Goal: Transaction & Acquisition: Purchase product/service

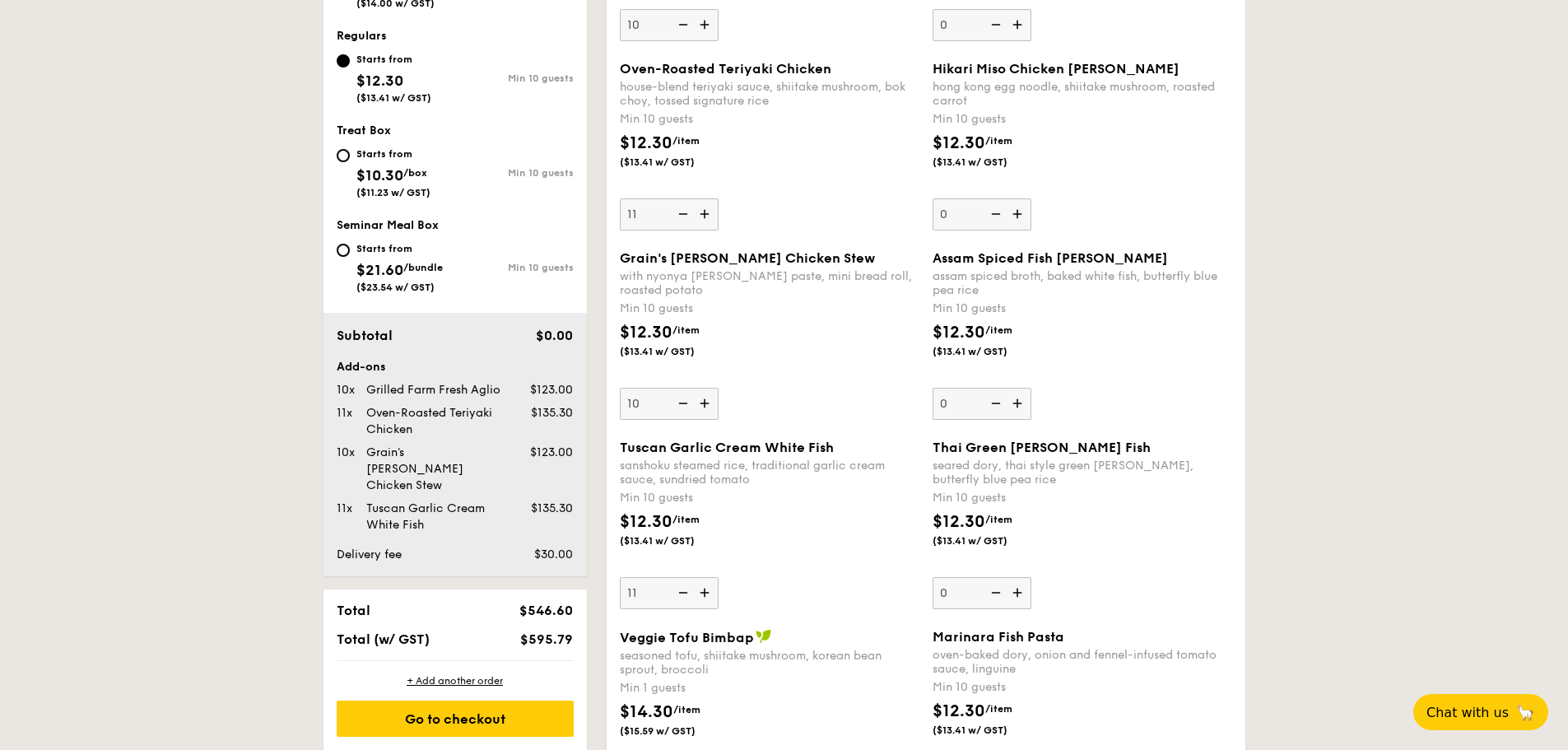
scroll to position [702, 0]
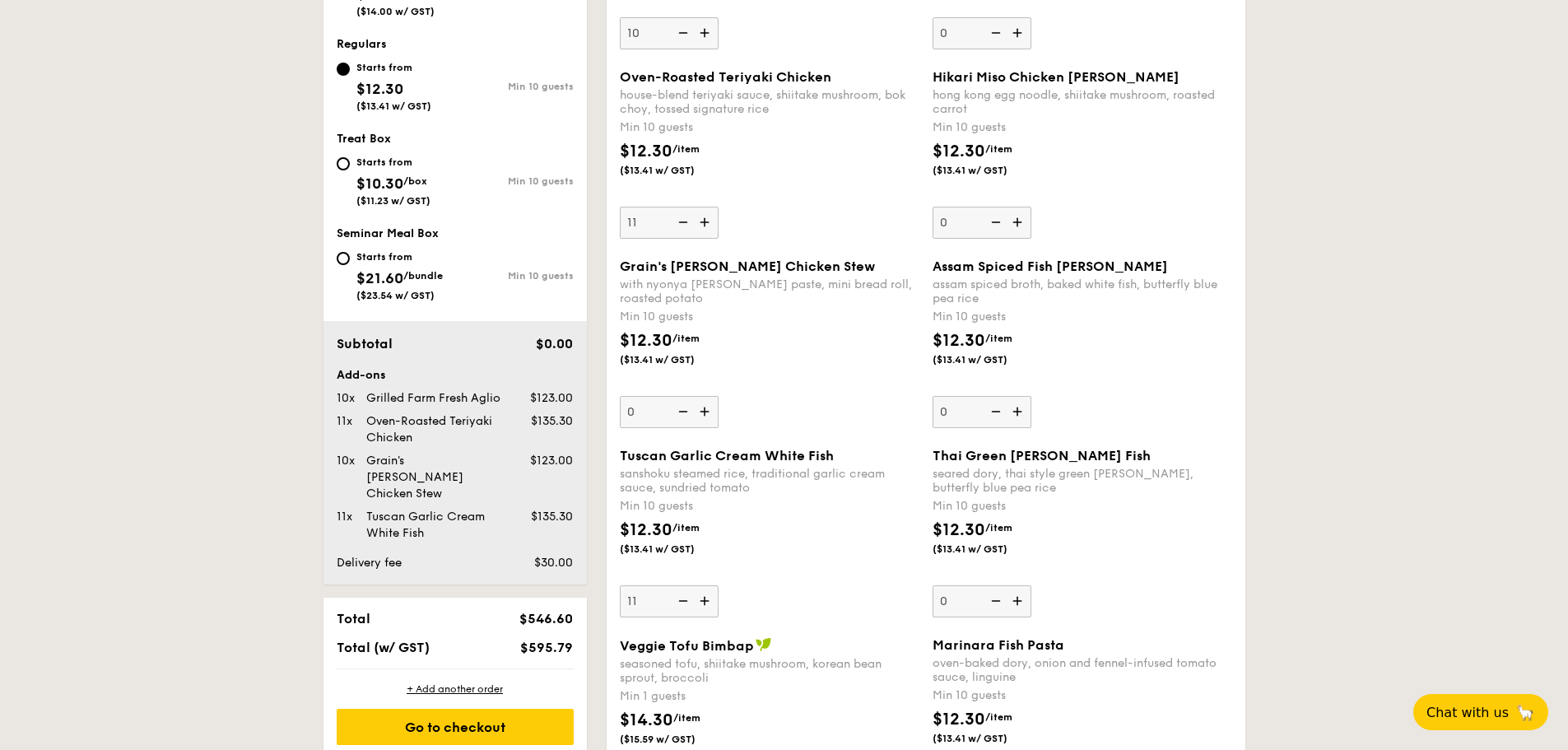
type input "10"
click at [777, 410] on div "Grain's [PERSON_NAME] Chicken Stew with nyonya [PERSON_NAME] paste, mini bread …" at bounding box center [770, 343] width 300 height 169
click at [719, 410] on input "10" at bounding box center [669, 412] width 99 height 32
click at [869, 376] on div "$12.30 /item ($13.41 w/ GST)" at bounding box center [769, 358] width 313 height 58
click at [719, 396] on input "Grain's [PERSON_NAME] Chicken Stew with nyonya [PERSON_NAME] paste, mini bread …" at bounding box center [669, 412] width 99 height 32
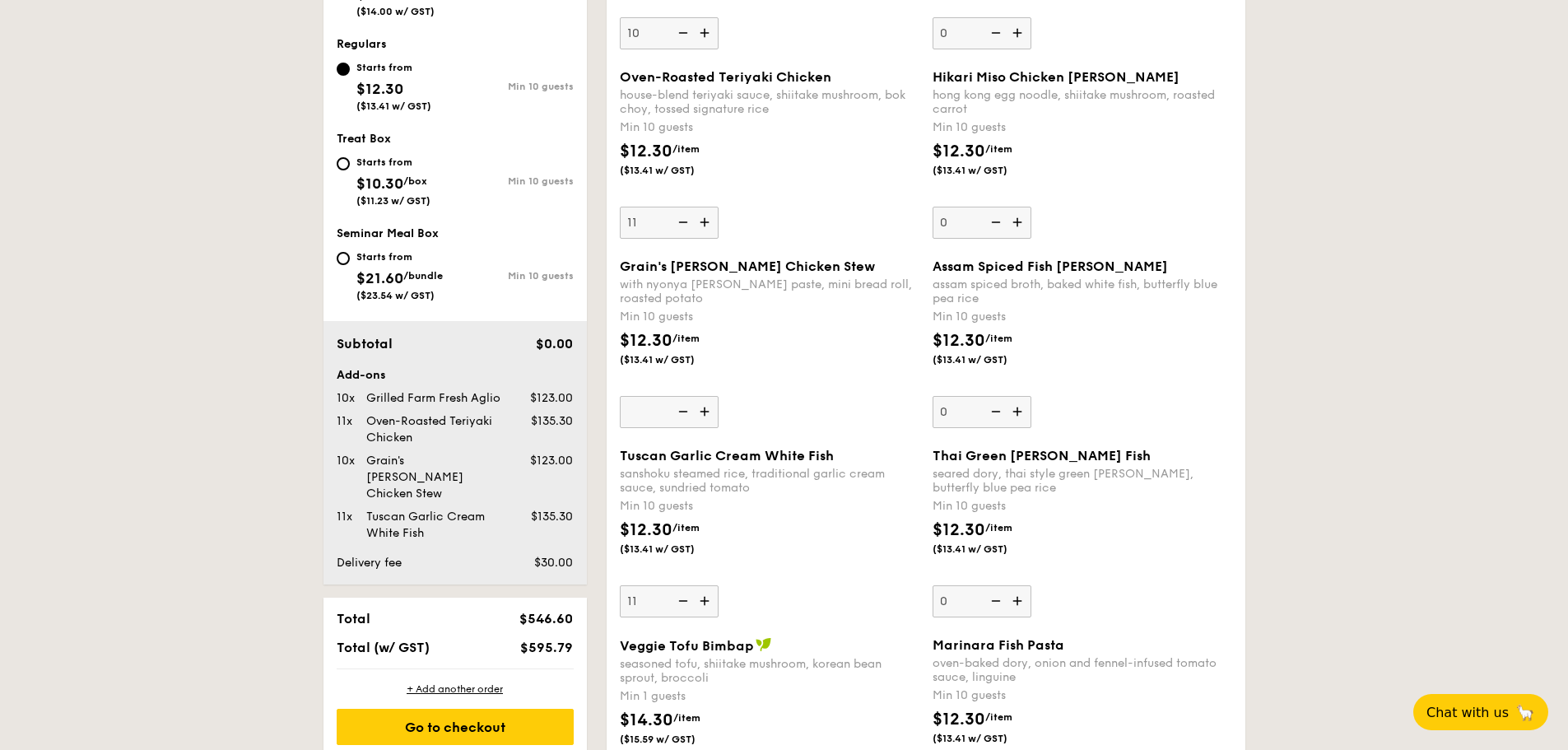
type input "0"
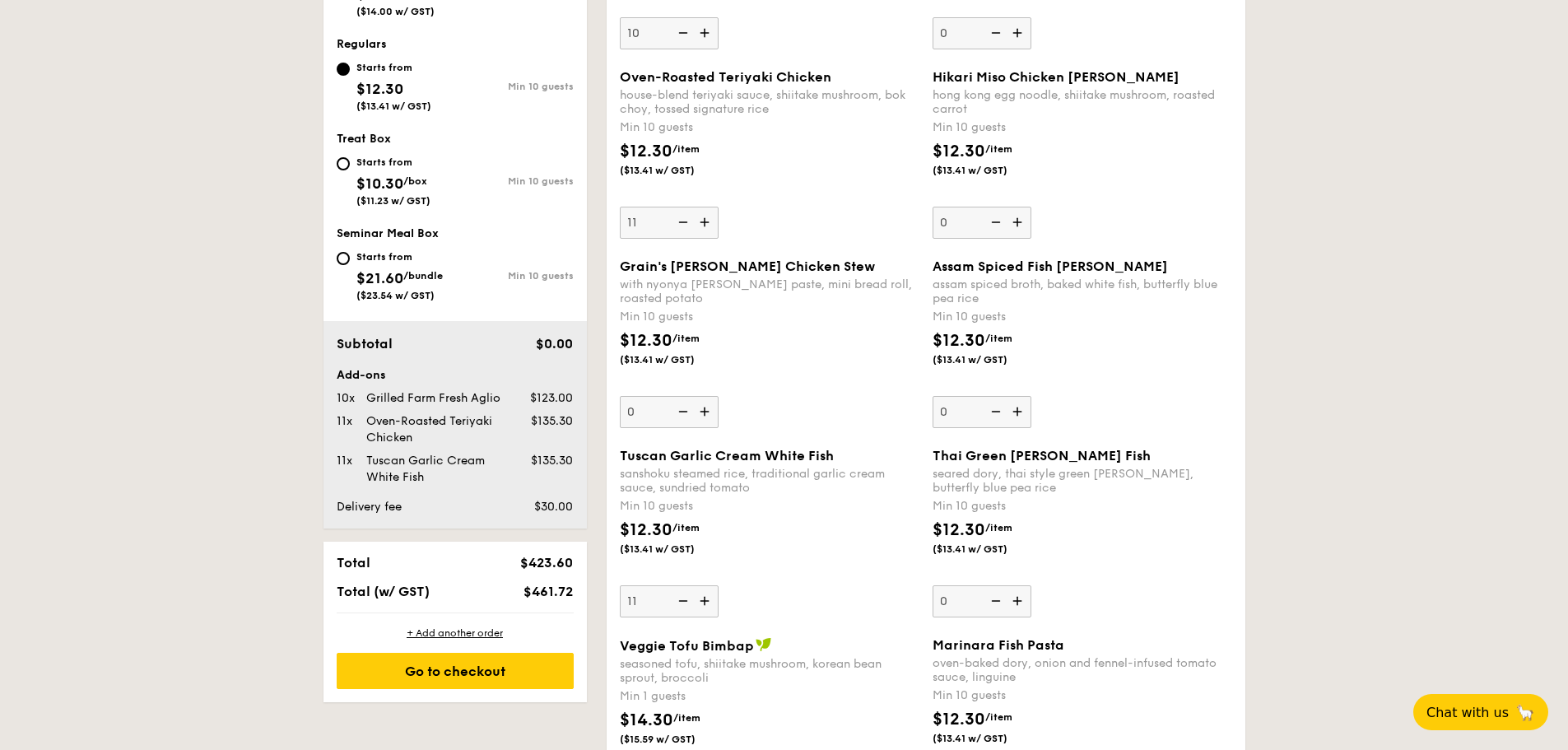
click at [869, 376] on div "$12.30 /item ($13.41 w/ GST)" at bounding box center [769, 358] width 313 height 58
click at [719, 396] on input "0" at bounding box center [669, 412] width 99 height 32
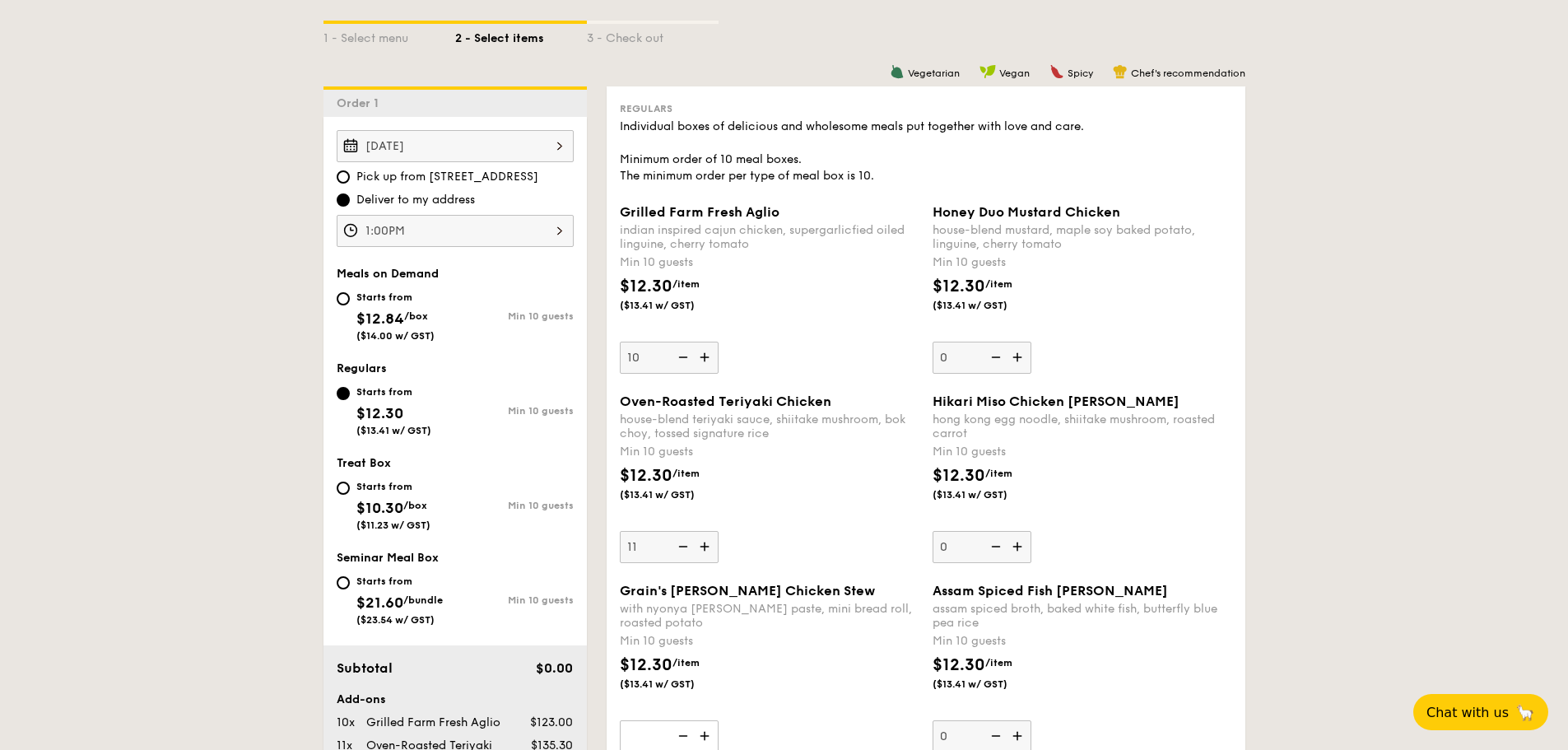
scroll to position [377, 0]
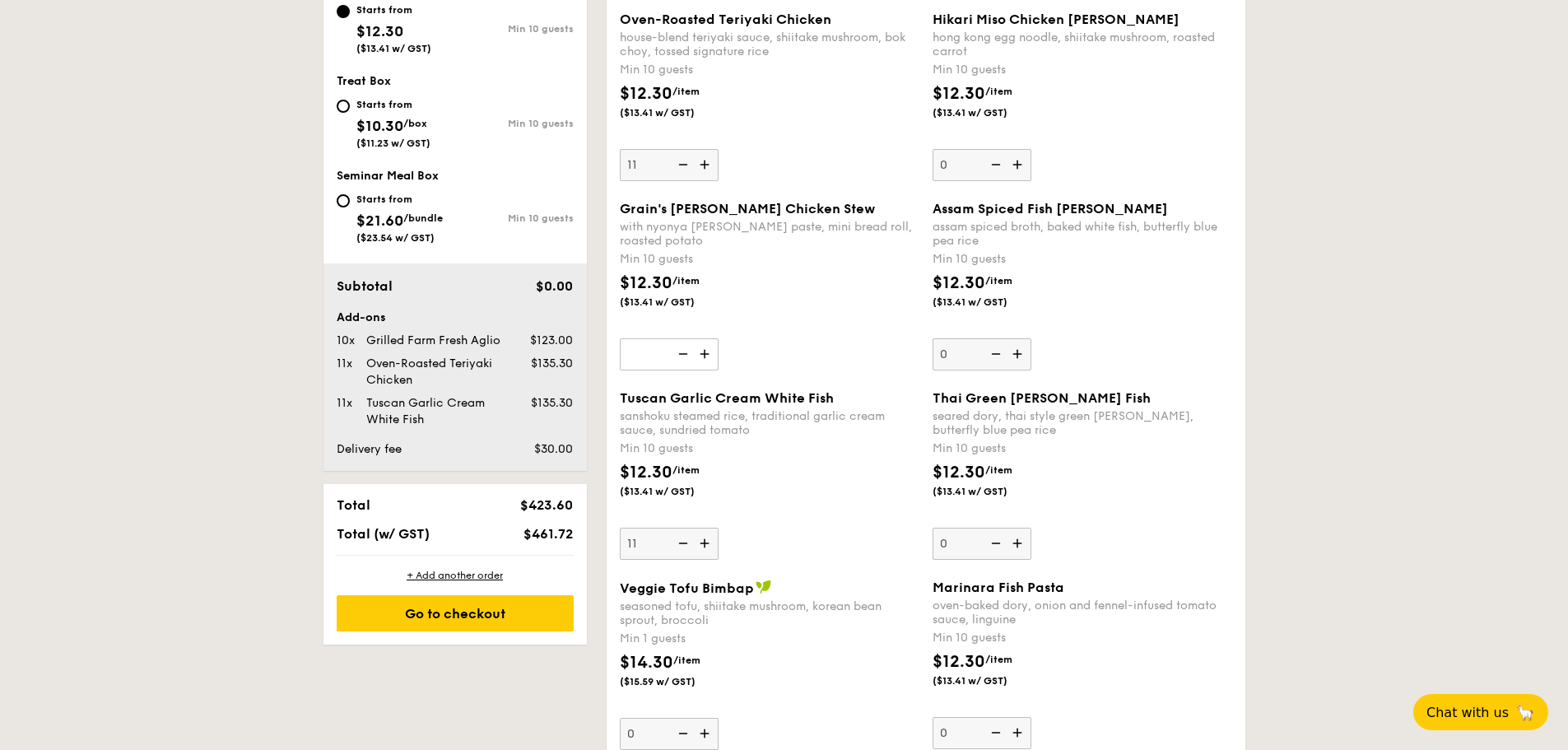
scroll to position [760, 0]
click at [659, 413] on div "sanshoku steamed rice, traditional garlic cream sauce, sundried tomato" at bounding box center [770, 422] width 300 height 28
click at [659, 527] on input "11" at bounding box center [669, 542] width 99 height 32
click at [659, 413] on div "sanshoku steamed rice, traditional garlic cream sauce, sundried tomato" at bounding box center [770, 422] width 300 height 28
click at [659, 527] on input "11" at bounding box center [669, 542] width 99 height 32
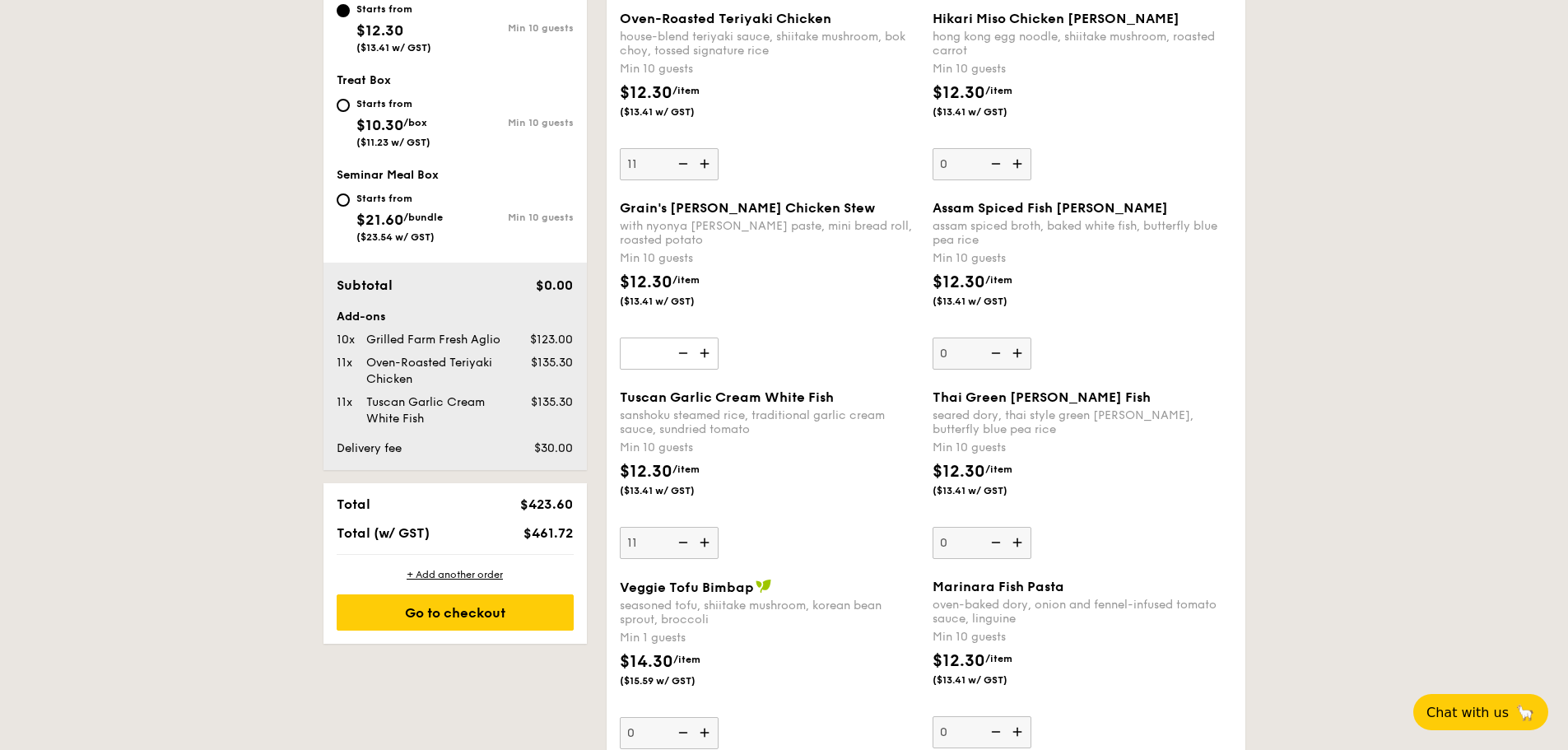
click at [799, 363] on div "Grain's [PERSON_NAME] Chicken Stew with nyonya [PERSON_NAME] paste, mini bread …" at bounding box center [770, 284] width 300 height 169
click at [719, 363] on input "NaN" at bounding box center [669, 353] width 99 height 32
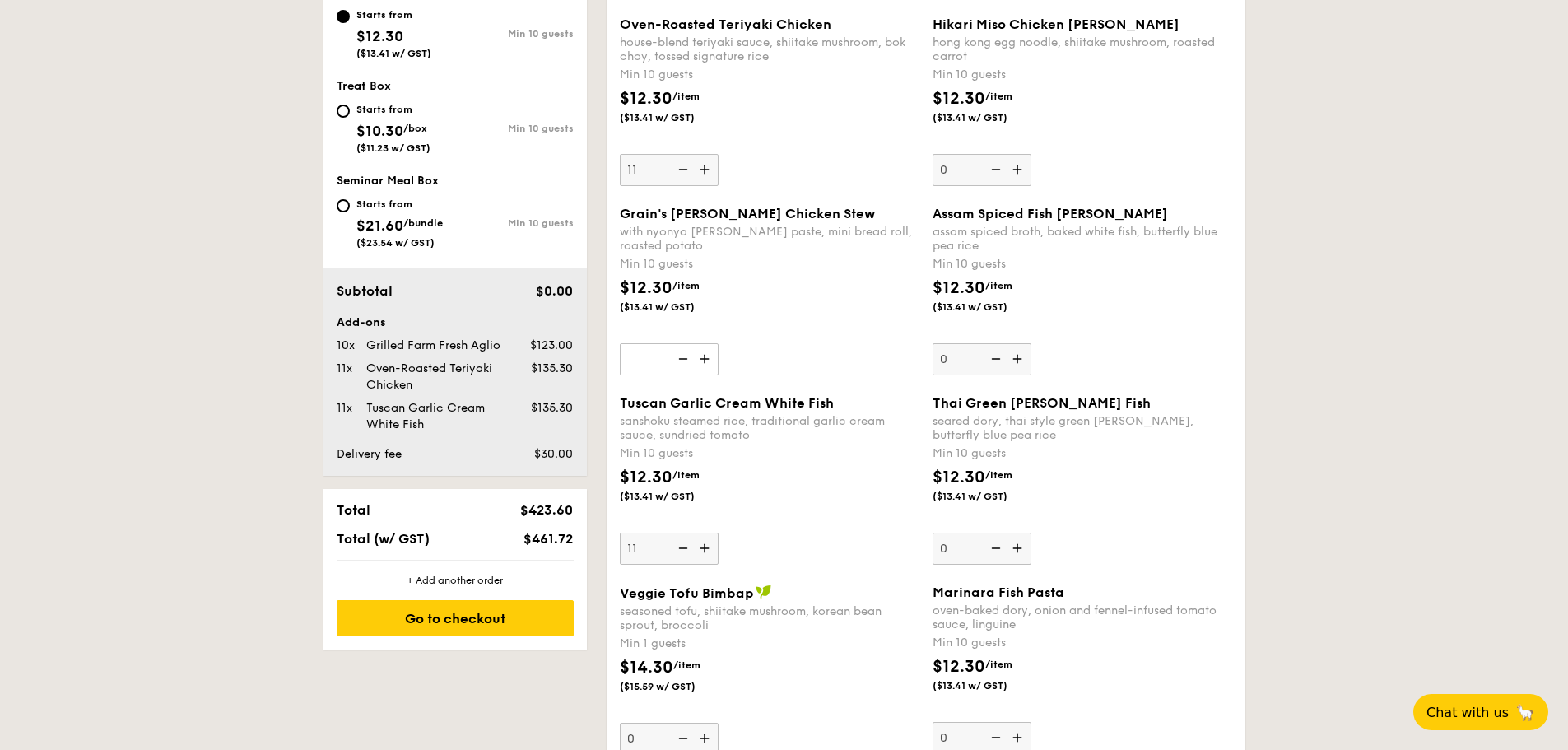
scroll to position [756, 0]
click at [686, 351] on img at bounding box center [681, 358] width 24 height 31
click at [686, 351] on input "NaN" at bounding box center [669, 358] width 99 height 32
type input "0"
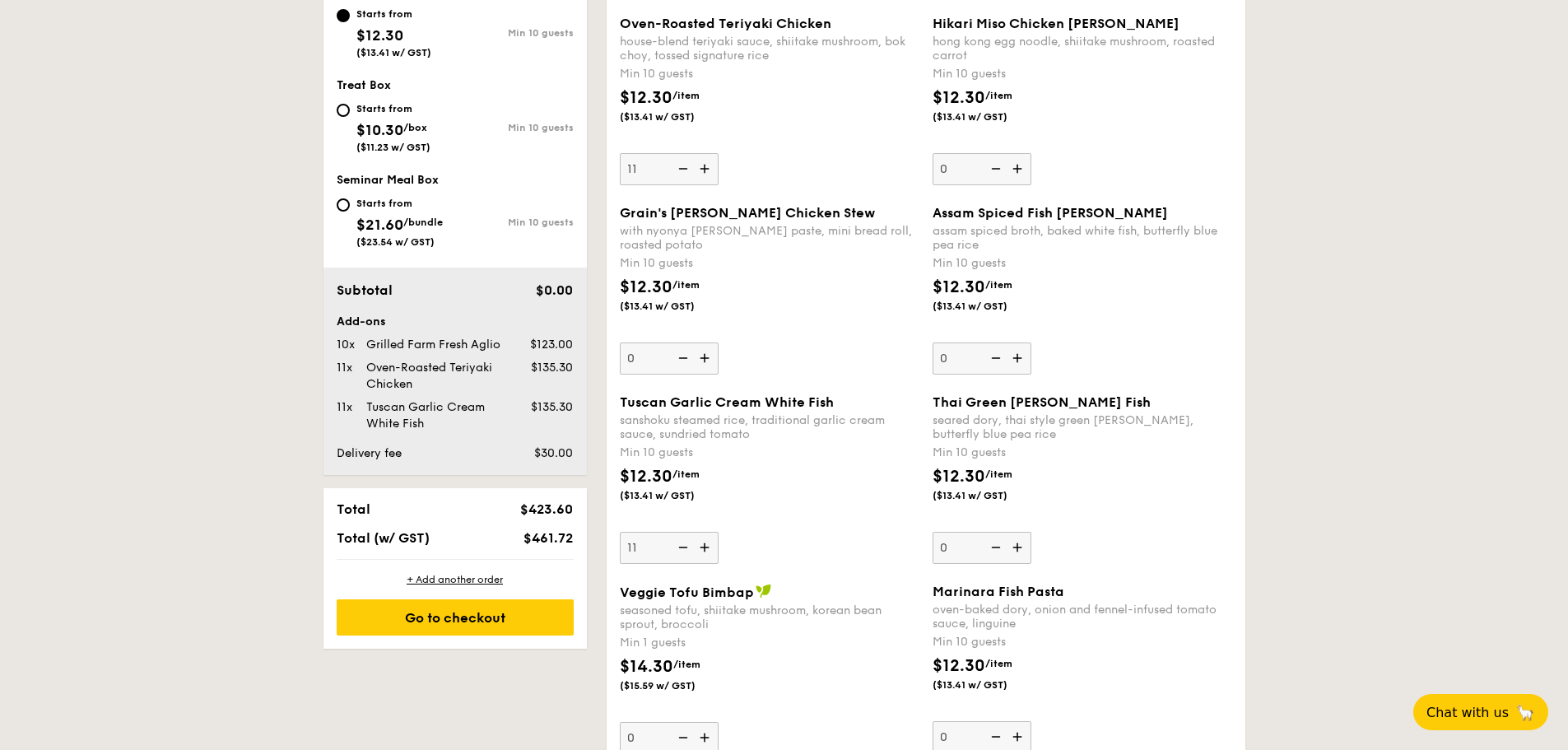
click at [686, 351] on img at bounding box center [681, 358] width 24 height 31
click at [686, 351] on input "0" at bounding box center [669, 358] width 99 height 32
click at [686, 351] on img at bounding box center [681, 358] width 24 height 31
click at [686, 351] on input "0" at bounding box center [669, 358] width 99 height 32
click at [686, 351] on img at bounding box center [681, 358] width 24 height 31
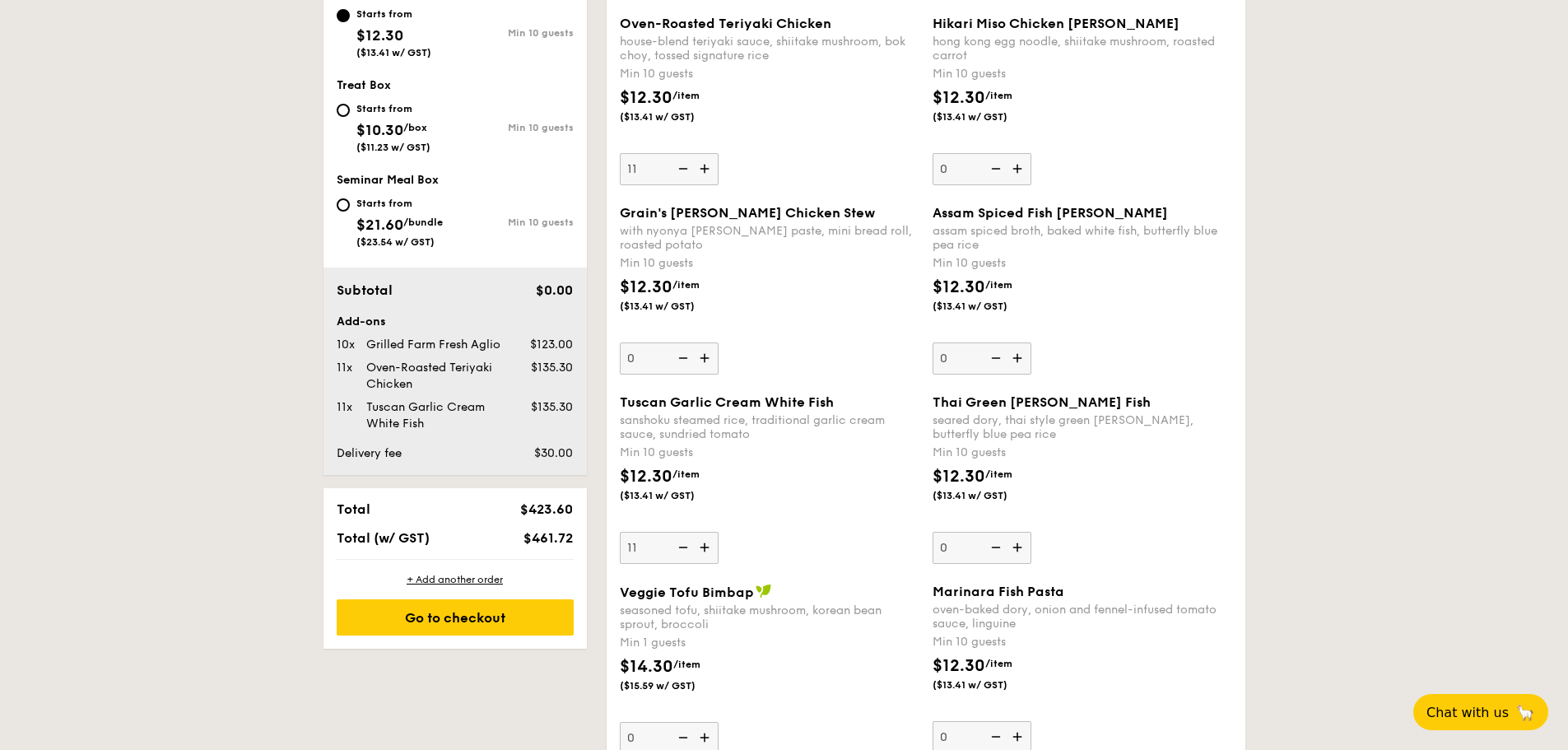
click at [686, 351] on input "0" at bounding box center [669, 358] width 99 height 32
drag, startPoint x: 686, startPoint y: 351, endPoint x: 787, endPoint y: 331, distance: 103.0
click at [787, 331] on div "Grain's [PERSON_NAME] Chicken Stew with nyonya [PERSON_NAME] paste, mini bread …" at bounding box center [770, 290] width 300 height 169
click at [719, 343] on input "0" at bounding box center [669, 358] width 99 height 32
drag, startPoint x: 787, startPoint y: 331, endPoint x: 734, endPoint y: 440, distance: 121.2
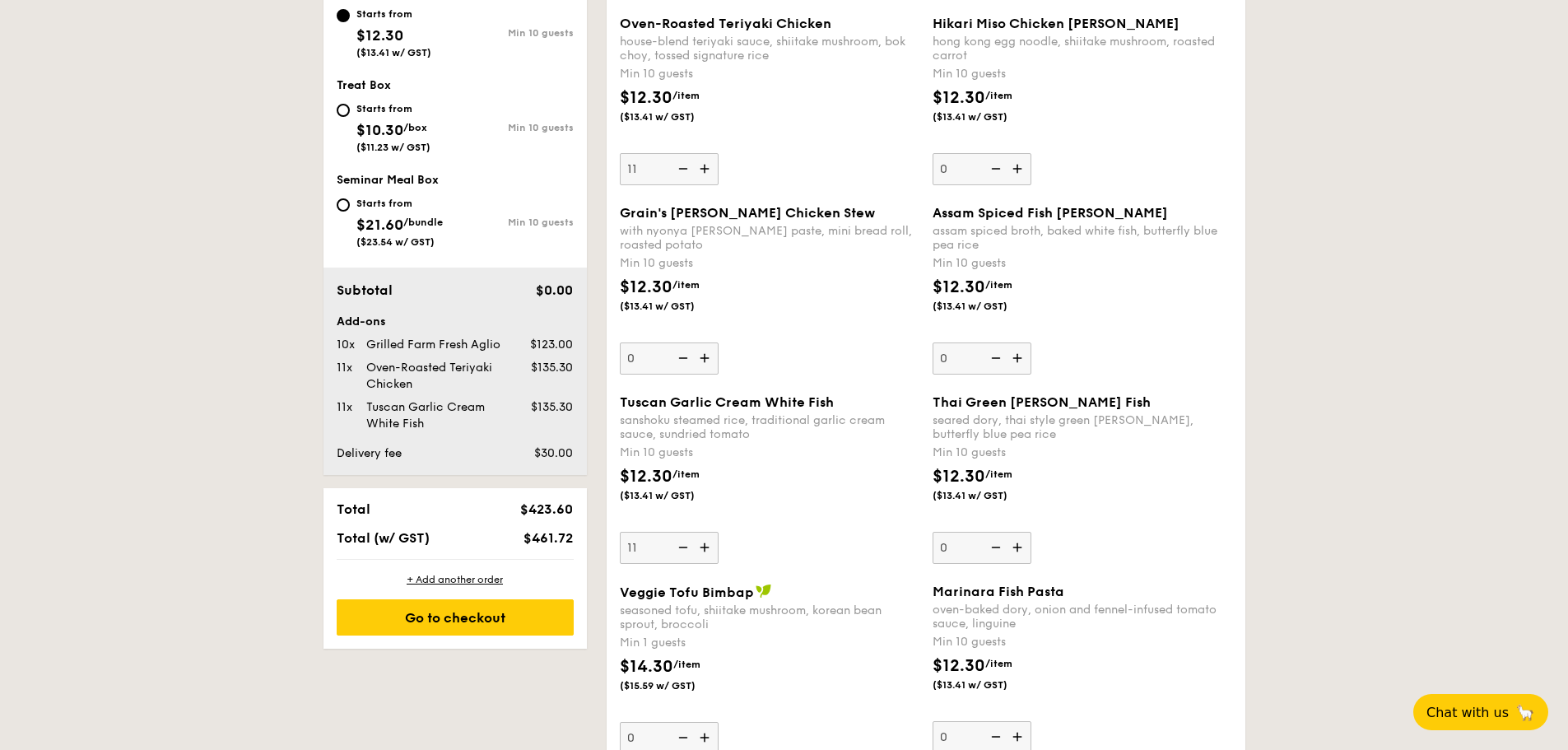
click at [734, 440] on div "Regulars Individual boxes of delicious and wholesome meals put together with lo…" at bounding box center [926, 723] width 639 height 2029
click at [734, 440] on div "sanshoku steamed rice, traditional garlic cream sauce, sundried tomato" at bounding box center [770, 427] width 300 height 28
click at [719, 532] on input "11" at bounding box center [669, 548] width 99 height 32
click at [685, 398] on span "Tuscan Garlic Cream White Fish" at bounding box center [726, 402] width 214 height 16
click at [685, 532] on input "11" at bounding box center [669, 548] width 99 height 32
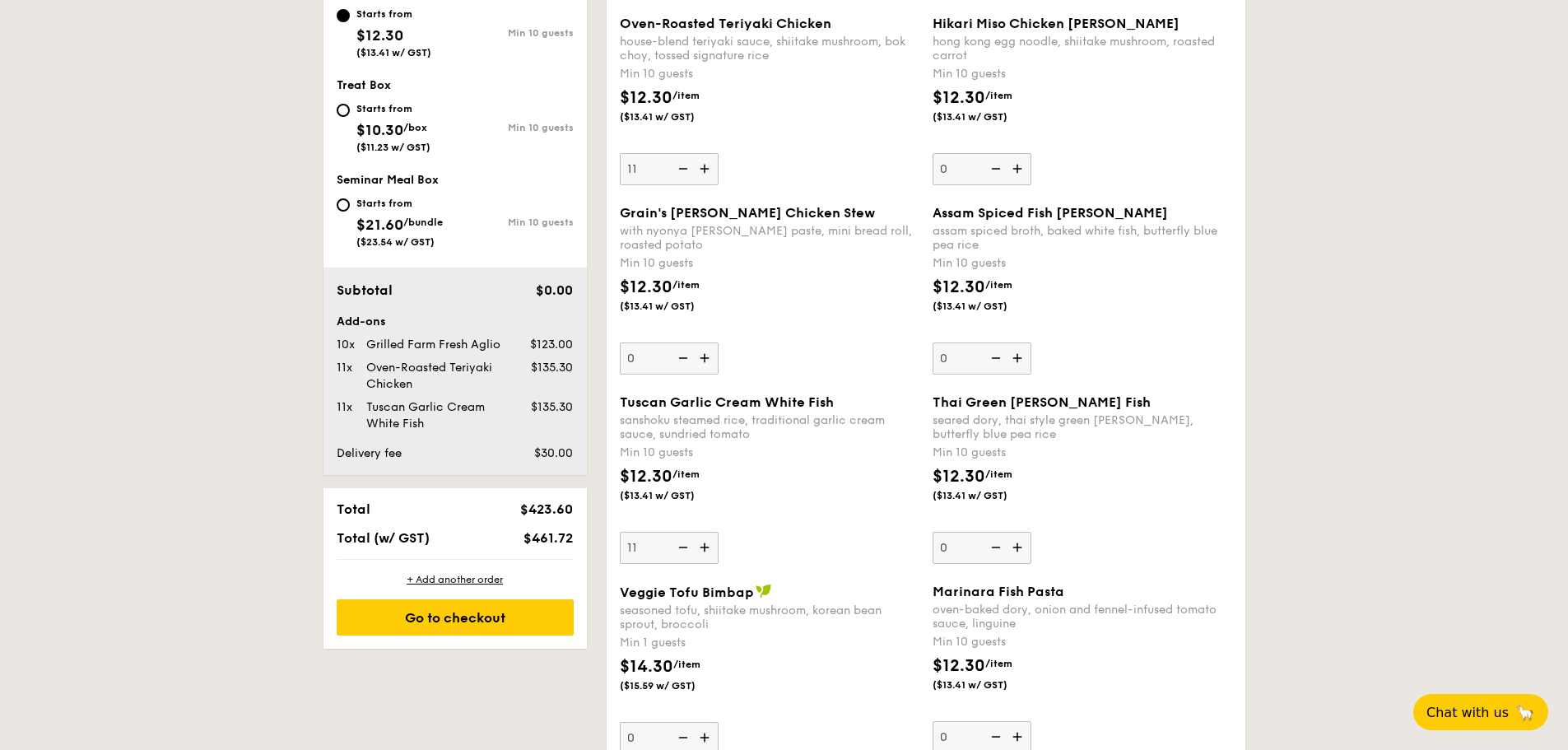
click at [801, 437] on div "sanshoku steamed rice, traditional garlic cream sauce, sundried tomato" at bounding box center [770, 427] width 300 height 28
click at [719, 532] on input "11" at bounding box center [669, 548] width 99 height 32
drag, startPoint x: 669, startPoint y: 419, endPoint x: 823, endPoint y: 419, distance: 154.0
click at [823, 419] on div "sanshoku steamed rice, traditional garlic cream sauce, sundried tomato" at bounding box center [770, 427] width 300 height 28
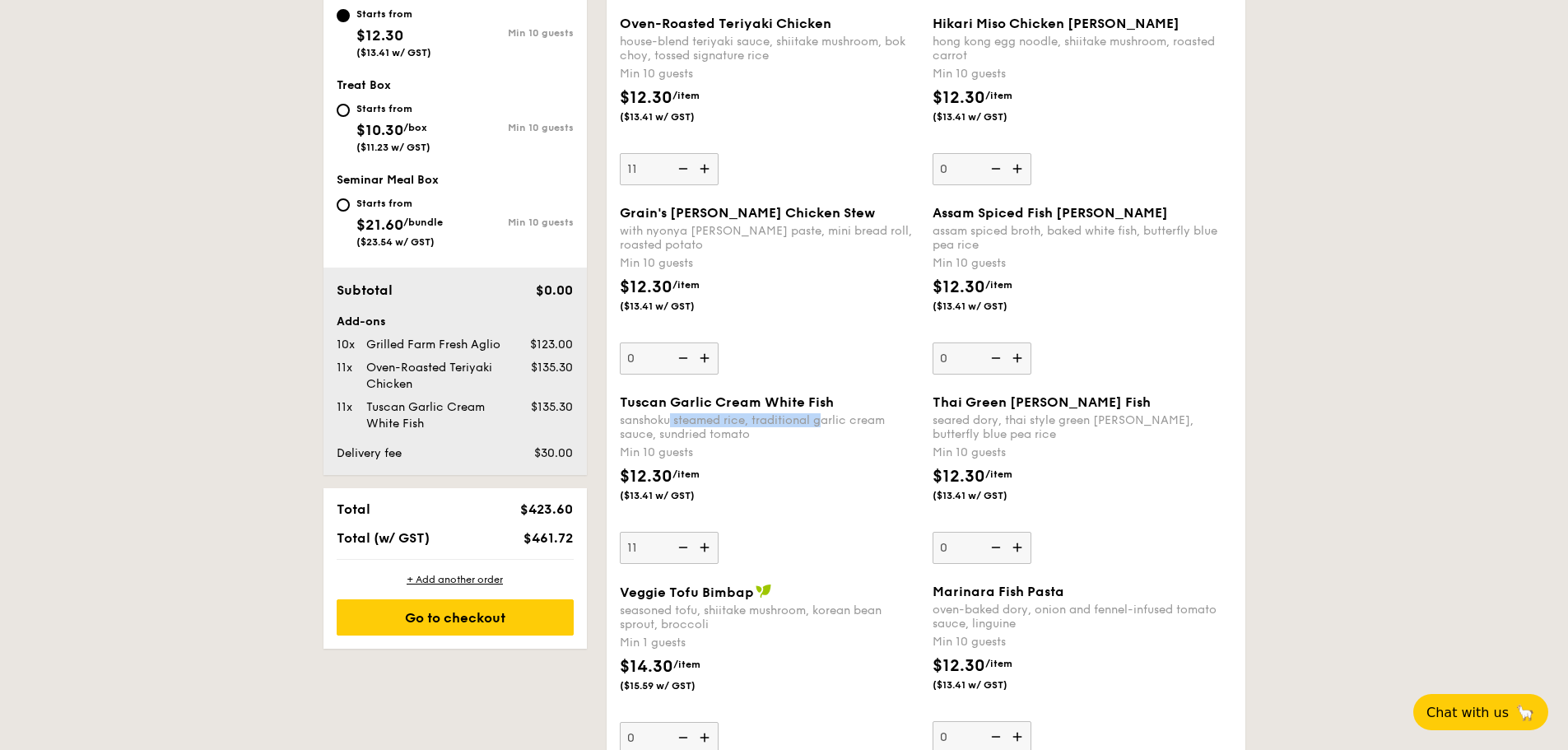
click at [719, 532] on input "11" at bounding box center [669, 548] width 99 height 32
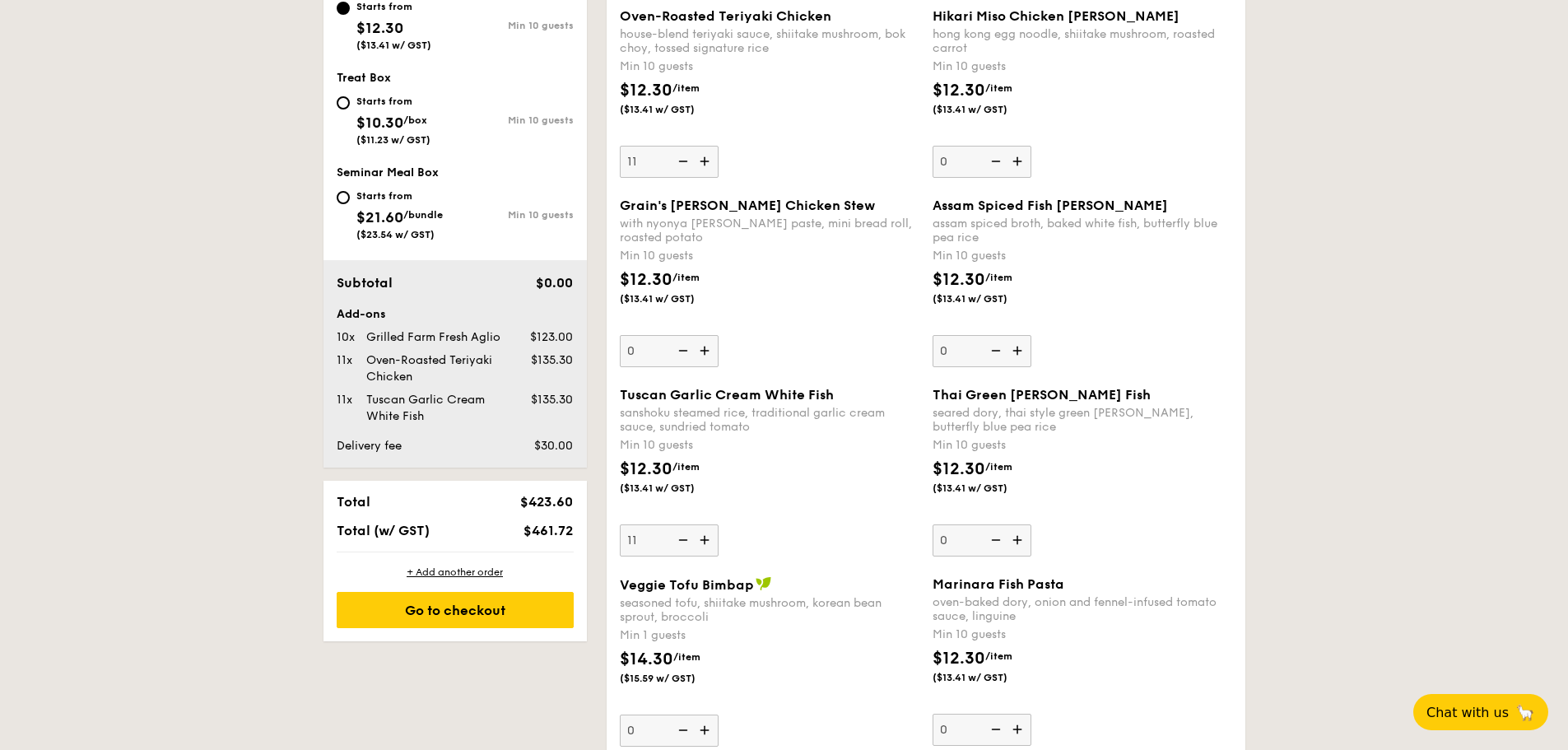
scroll to position [764, 0]
drag, startPoint x: 805, startPoint y: 406, endPoint x: 816, endPoint y: 422, distance: 19.4
click at [816, 422] on div "sanshoku steamed rice, traditional garlic cream sauce, sundried tomato" at bounding box center [770, 419] width 300 height 28
click at [665, 430] on div "sanshoku steamed rice, traditional garlic cream sauce, sundried tomato" at bounding box center [770, 419] width 300 height 28
click at [665, 523] on input "11" at bounding box center [669, 539] width 99 height 32
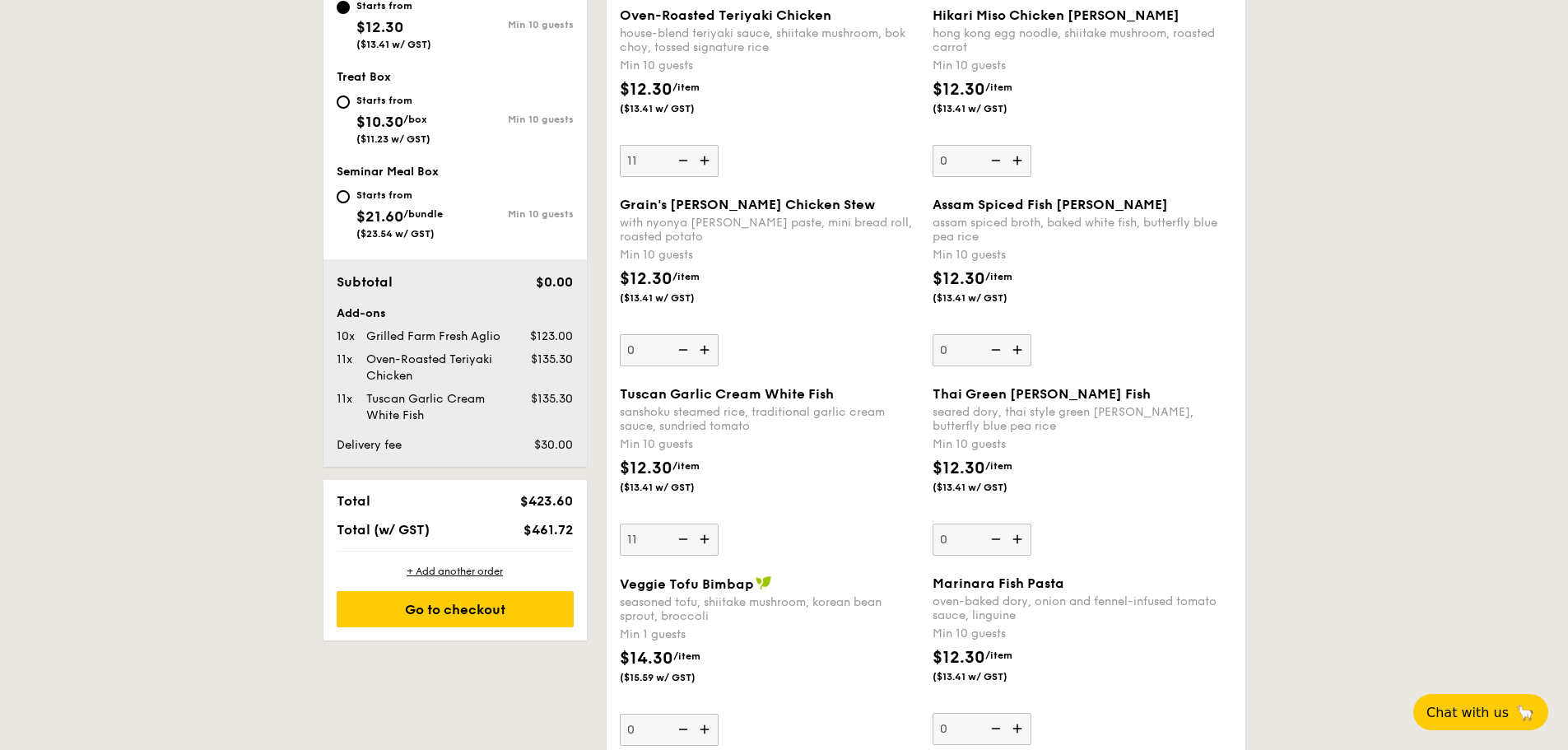
click at [697, 471] on span "/item" at bounding box center [685, 466] width 27 height 11
click at [697, 523] on input "11" at bounding box center [669, 539] width 99 height 32
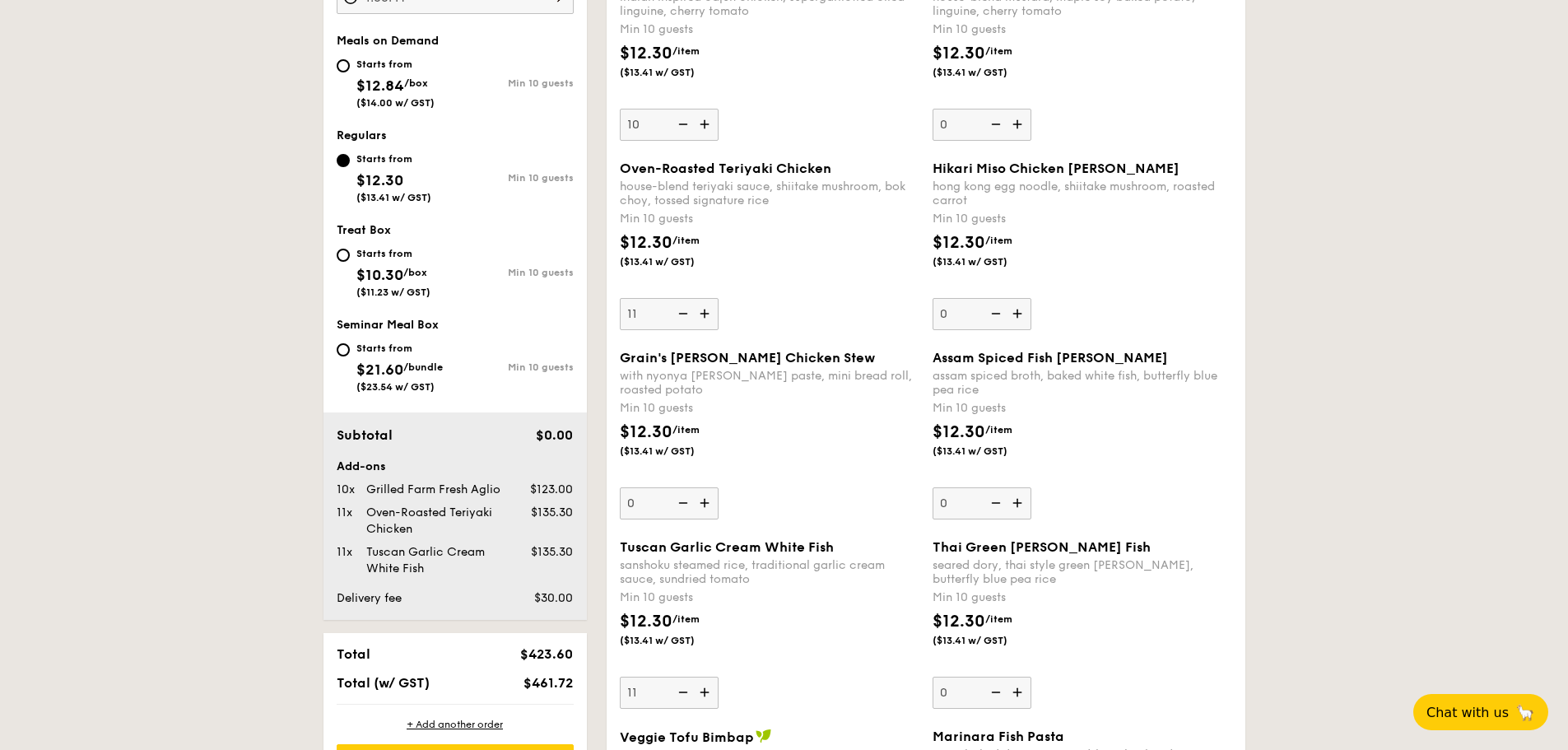
scroll to position [610, 0]
type input "17"
click at [682, 125] on img at bounding box center [681, 125] width 24 height 31
click at [682, 125] on input "10" at bounding box center [669, 125] width 99 height 32
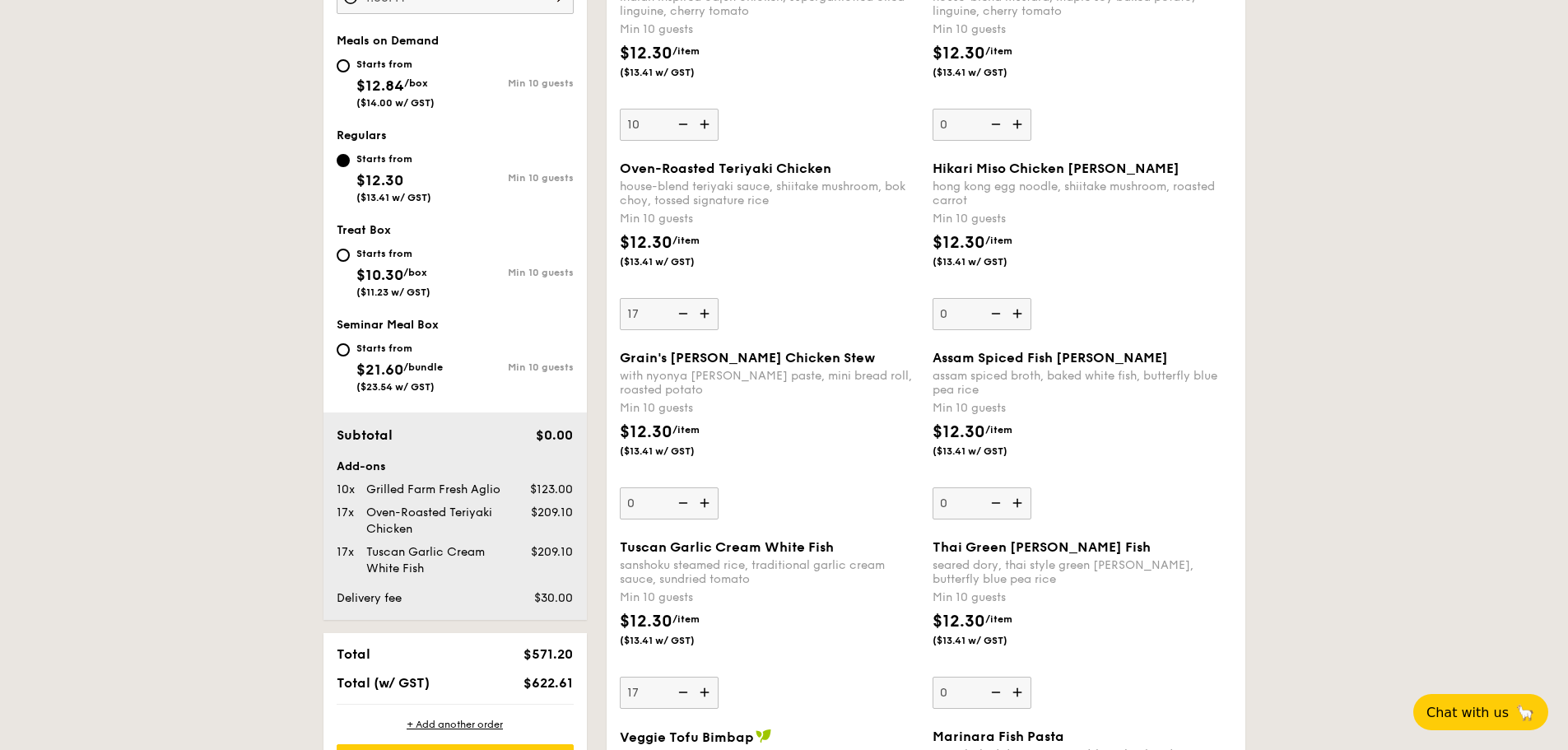
type input "0"
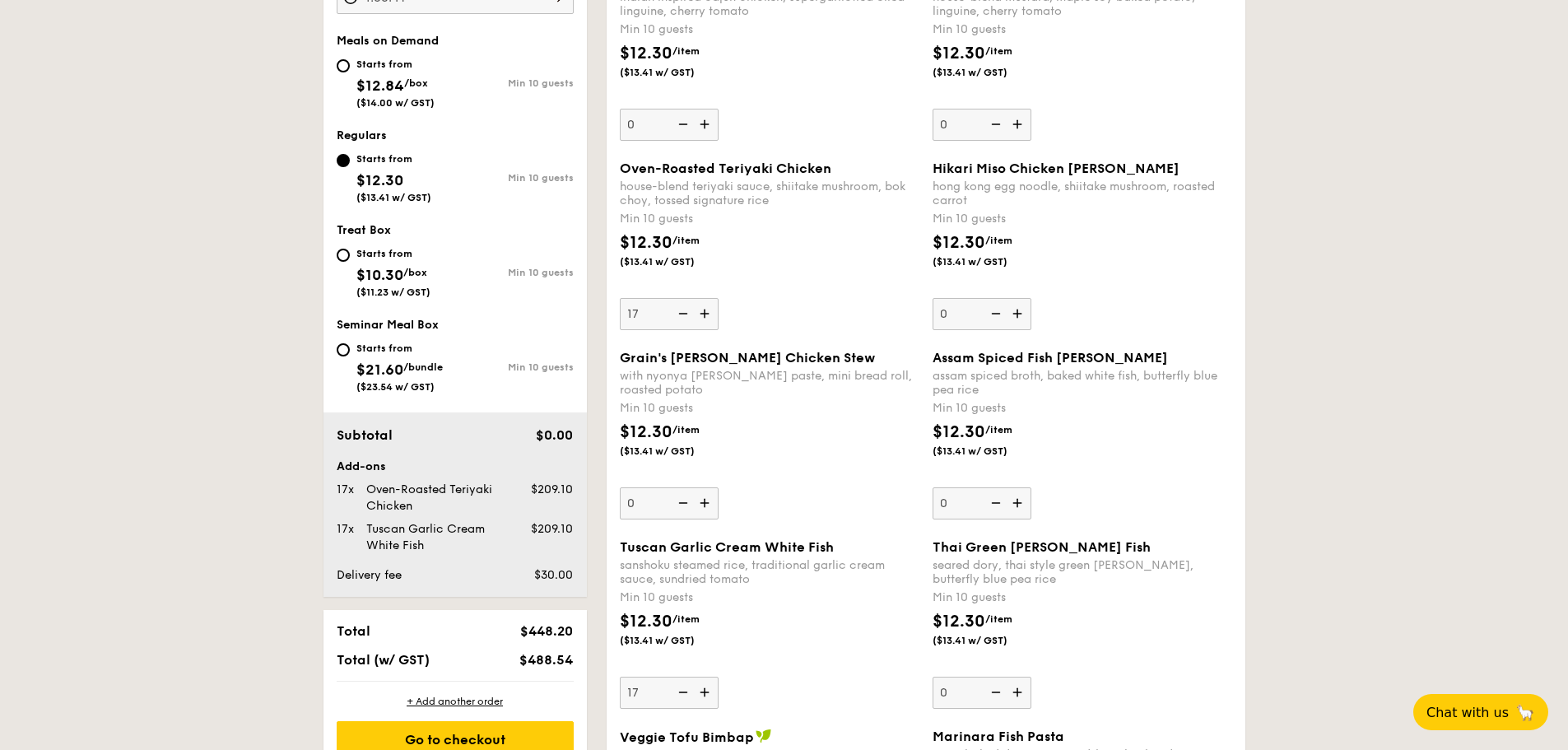
click at [682, 125] on img at bounding box center [681, 125] width 24 height 31
click at [682, 125] on input "0" at bounding box center [669, 125] width 99 height 32
click at [682, 125] on img at bounding box center [681, 125] width 24 height 31
click at [682, 125] on input "0" at bounding box center [669, 125] width 99 height 32
click at [682, 125] on img at bounding box center [681, 125] width 24 height 31
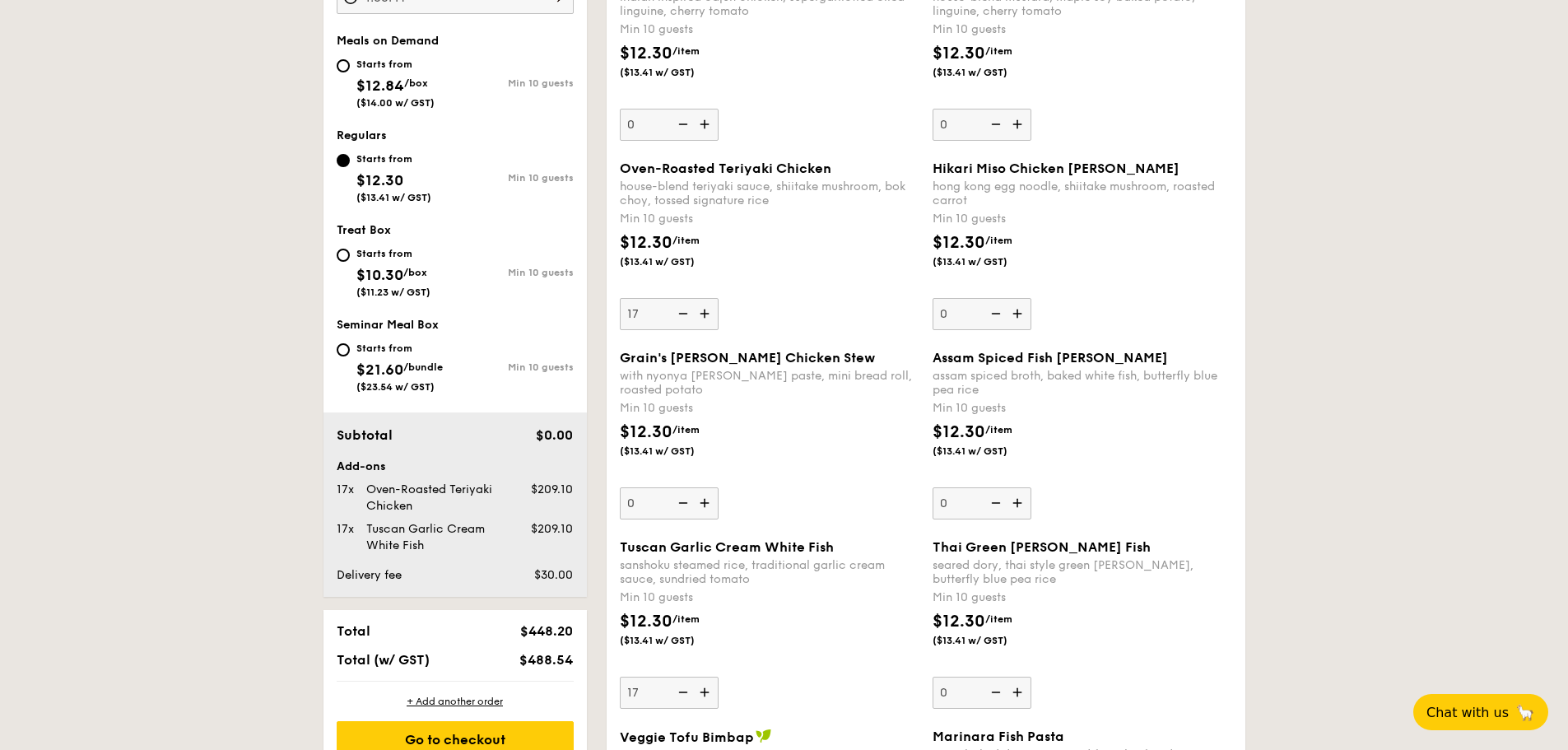
click at [682, 125] on input "0" at bounding box center [669, 125] width 99 height 32
click at [682, 125] on img at bounding box center [681, 125] width 24 height 31
click at [682, 125] on input "0" at bounding box center [669, 125] width 99 height 32
click at [682, 125] on img at bounding box center [681, 125] width 24 height 31
click at [682, 125] on input "0" at bounding box center [669, 125] width 99 height 32
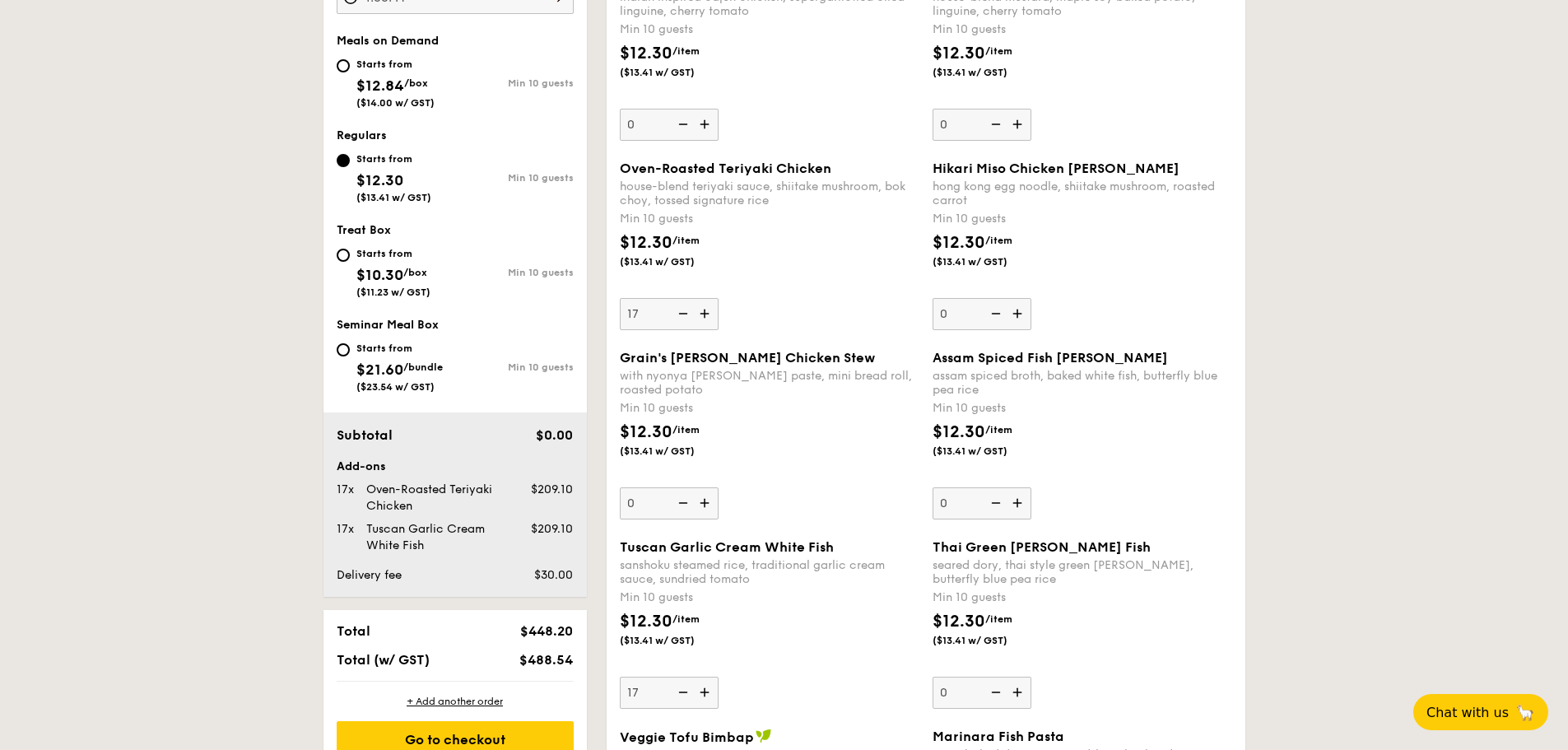
click at [999, 127] on img at bounding box center [994, 125] width 24 height 31
click at [999, 127] on input "0" at bounding box center [982, 125] width 99 height 32
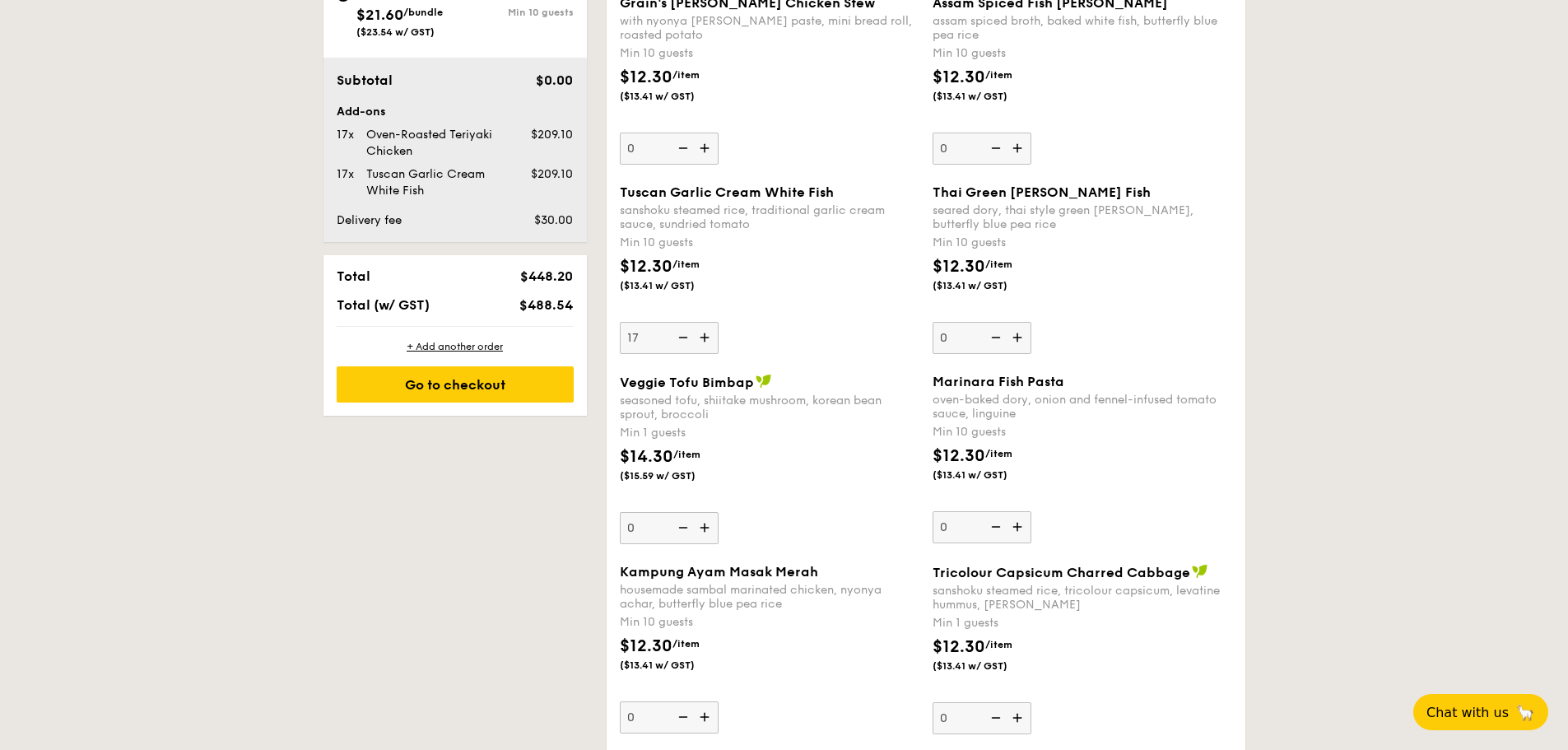
scroll to position [966, 0]
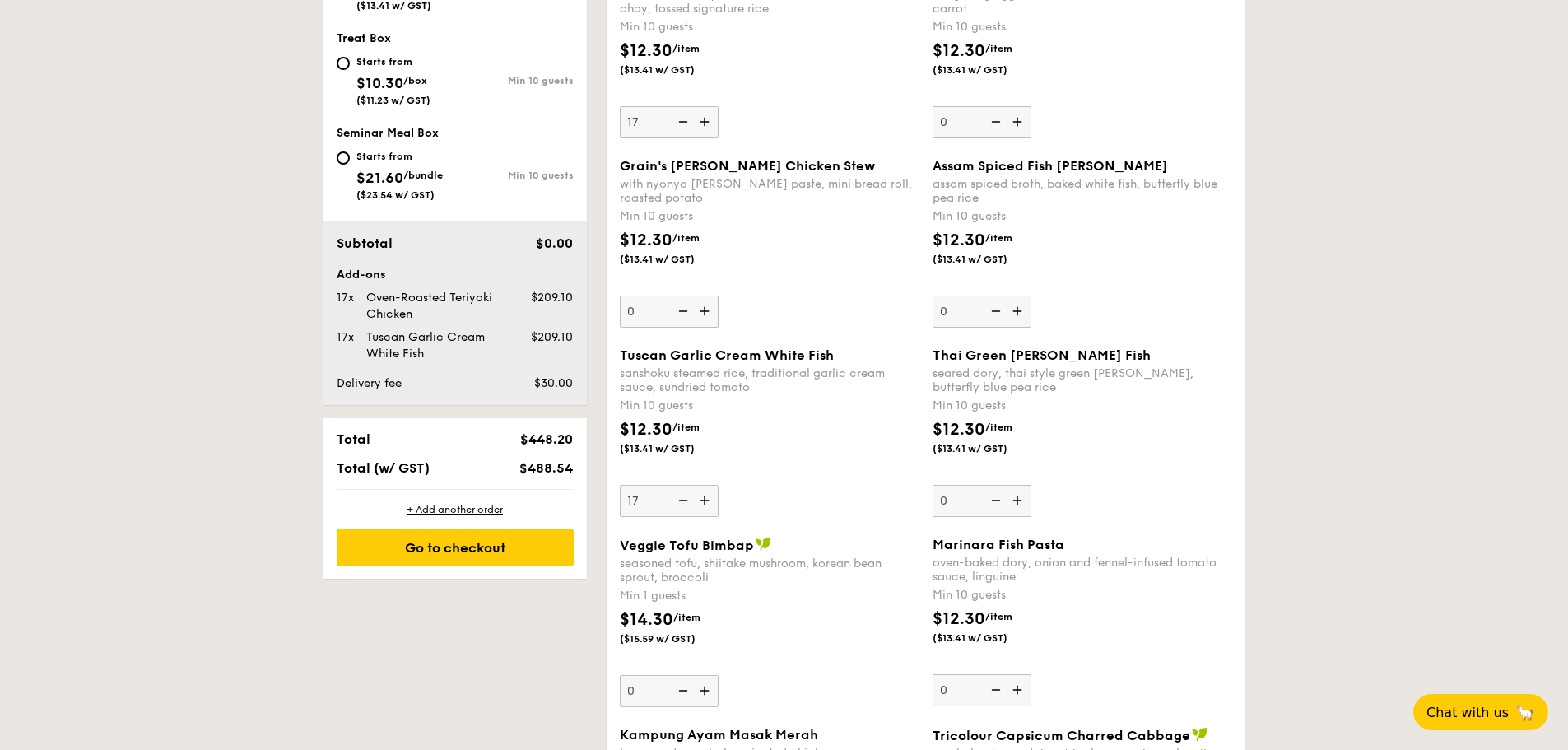
scroll to position [836, 0]
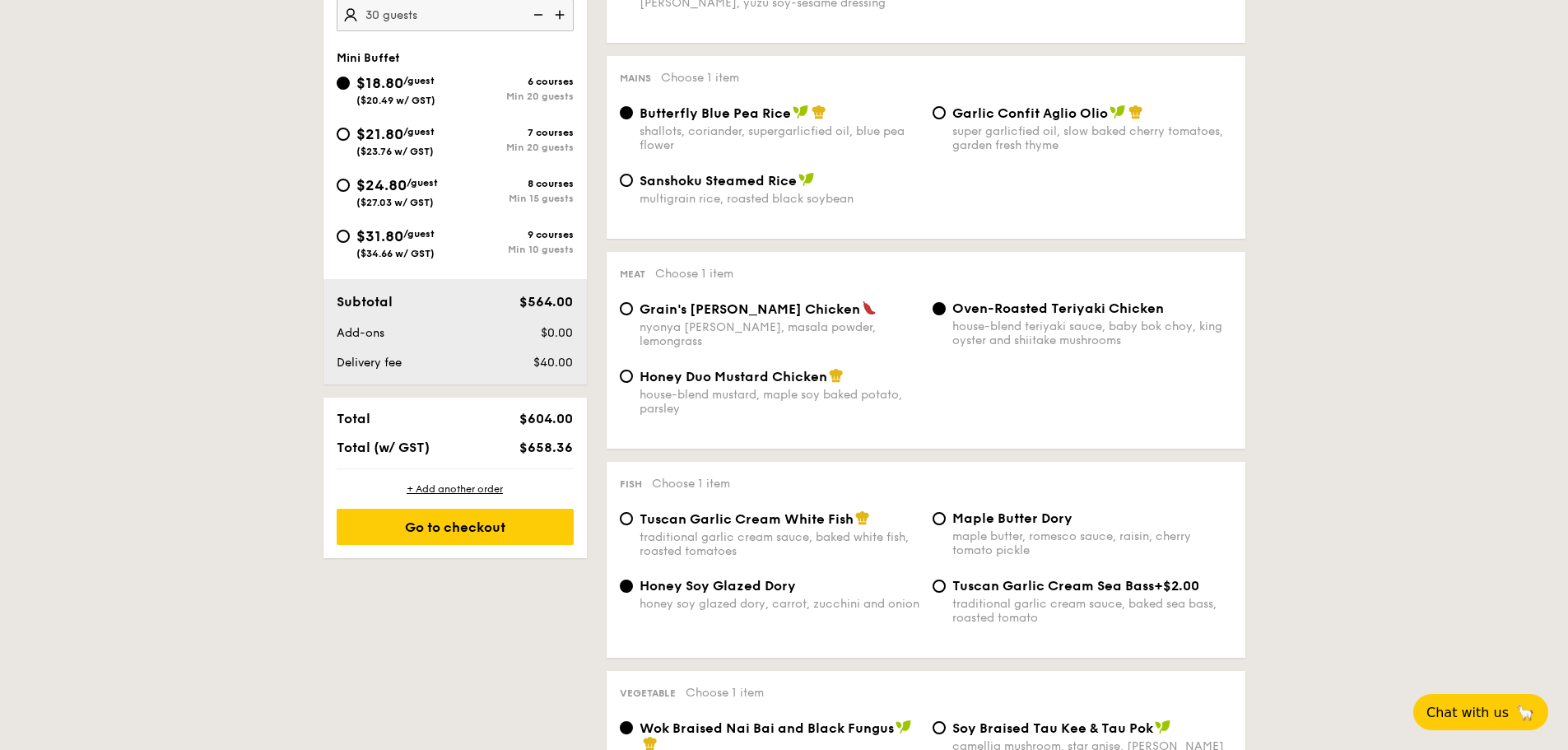
scroll to position [633, 0]
